Goal: Transaction & Acquisition: Subscribe to service/newsletter

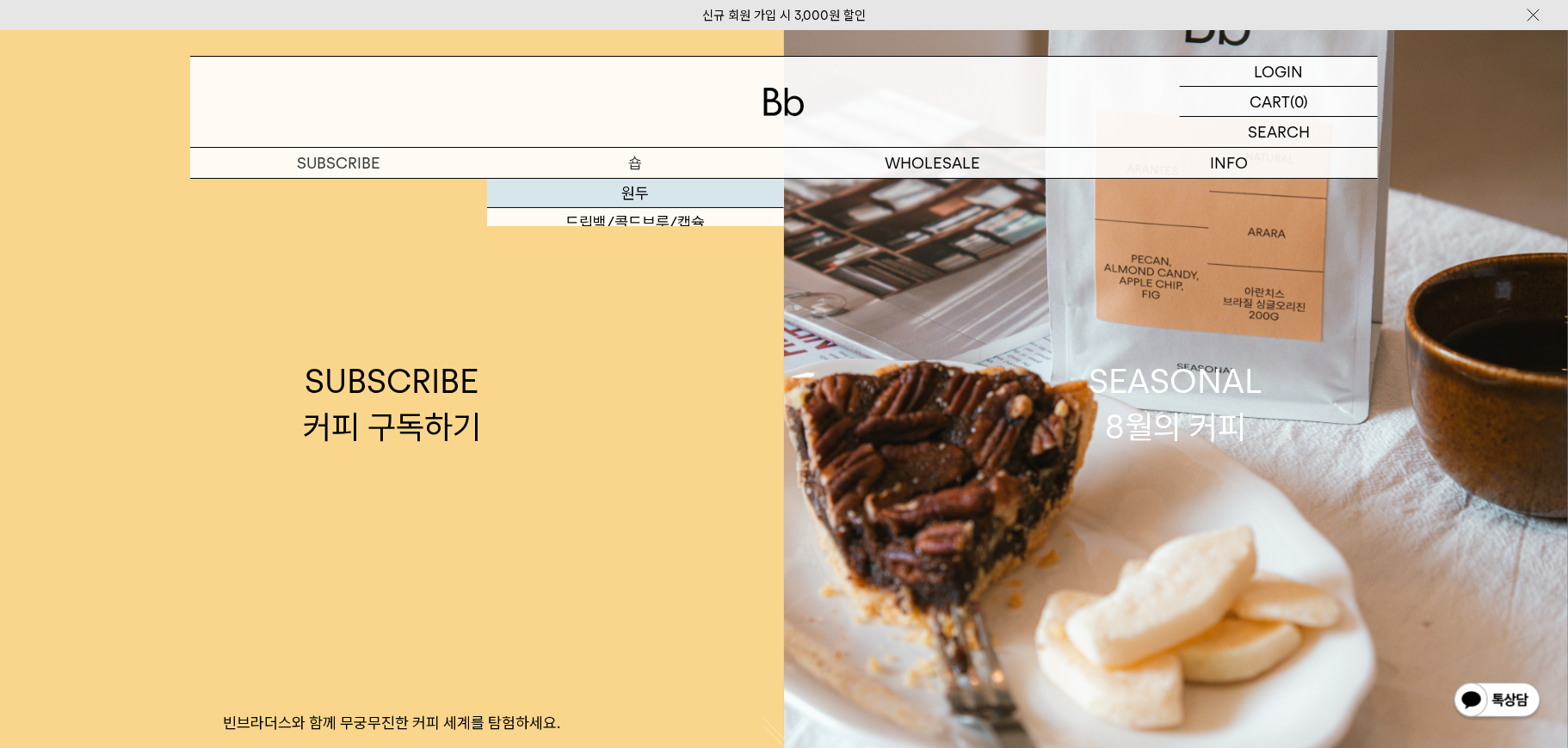
click at [640, 193] on link "SUBSCRIBE 커피 구독하기 빈브라더스와 함께 무궁무진한 커피 세계를 탐험하세요." at bounding box center [392, 404] width 784 height 748
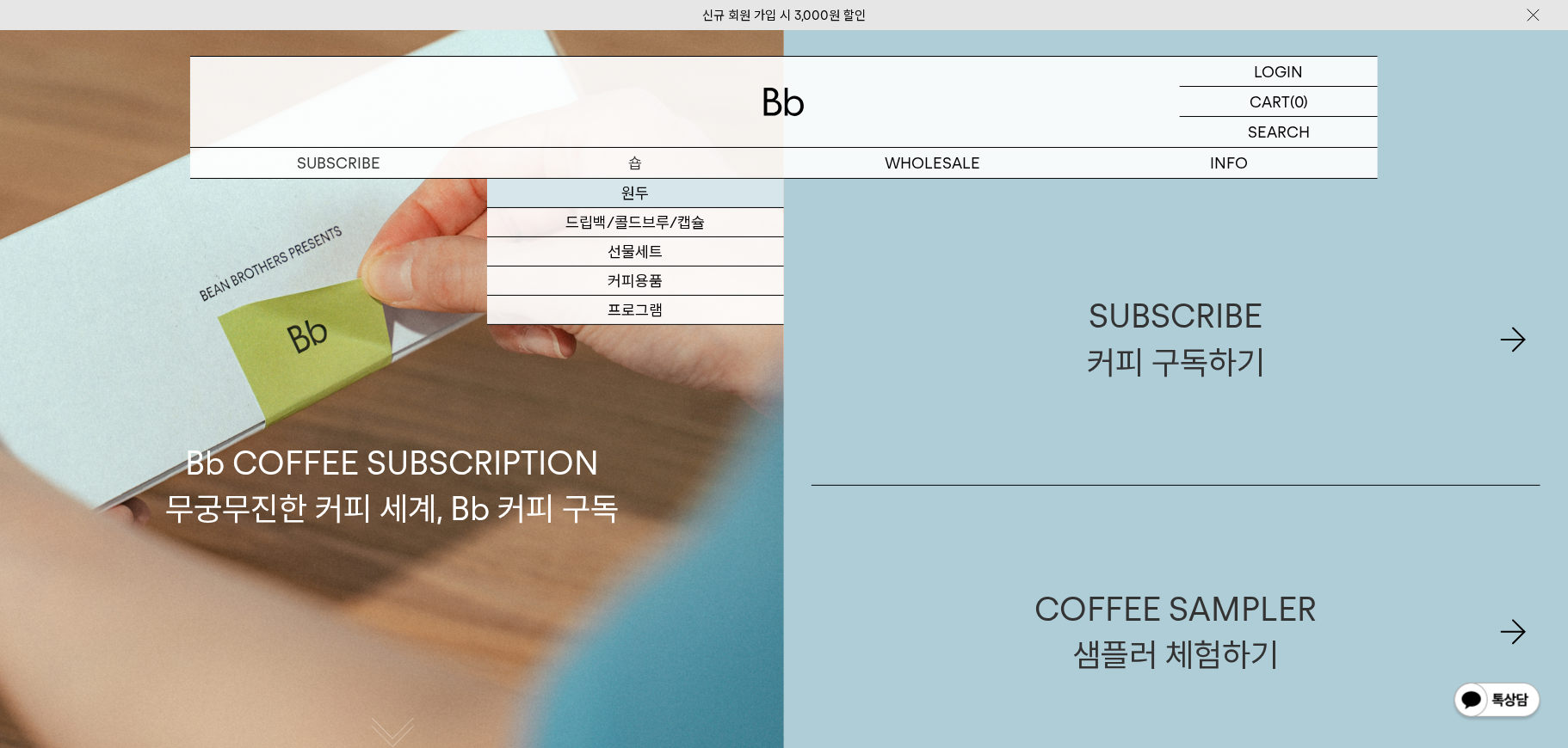
click at [650, 183] on link "원두" at bounding box center [635, 193] width 297 height 29
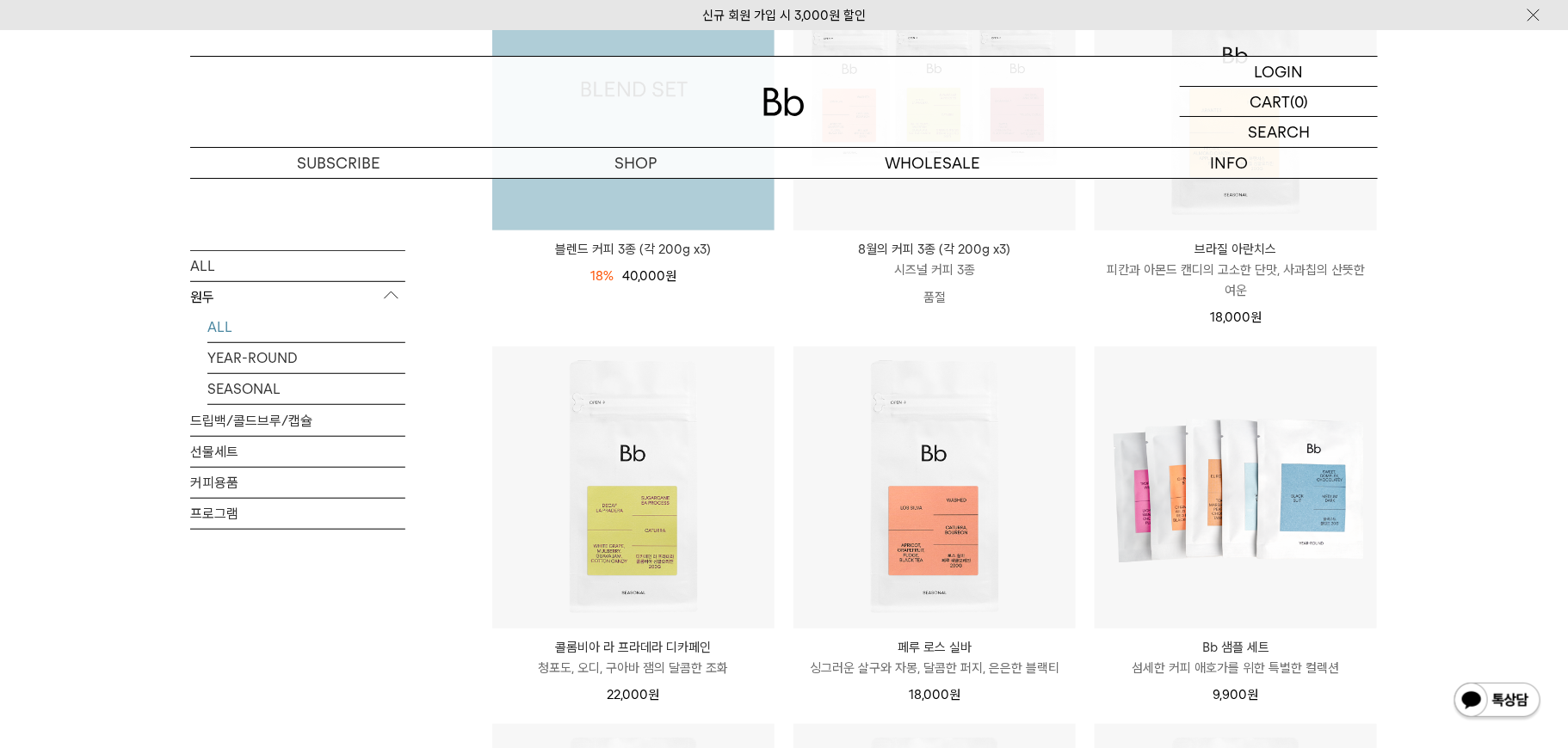
scroll to position [1019, 0]
